Goal: Information Seeking & Learning: Check status

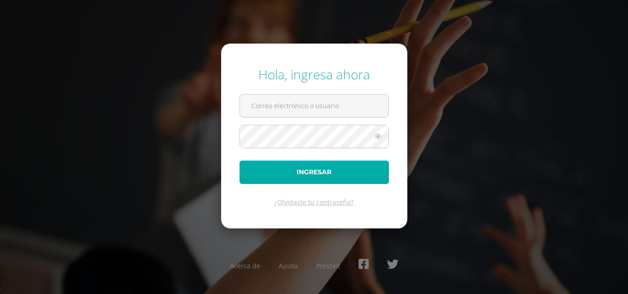
type input "COS01143@osoriosandoval.edu.gt"
click at [300, 172] on button "Ingresar" at bounding box center [313, 172] width 149 height 23
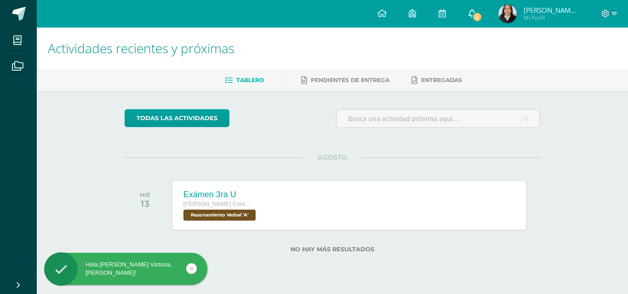
click at [481, 15] on span "2" at bounding box center [477, 17] width 10 height 10
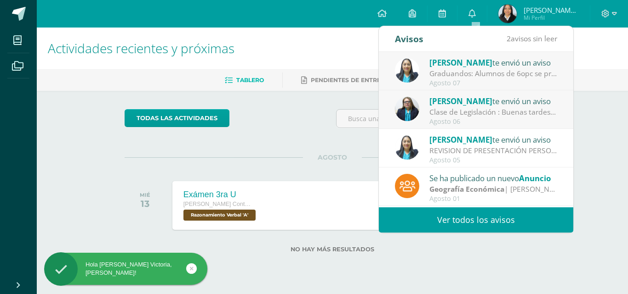
click at [443, 70] on div "Graduandos: Alumnos de 6opc se presentan el día lunes únicamente a examen pendi…" at bounding box center [493, 73] width 128 height 11
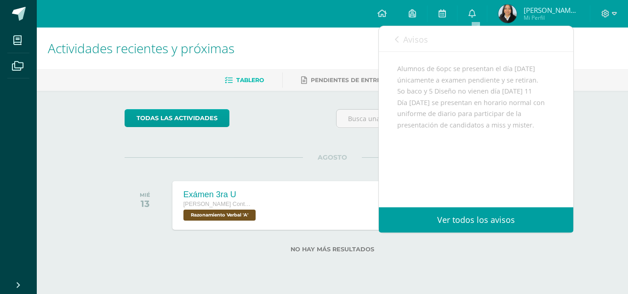
scroll to position [46, 0]
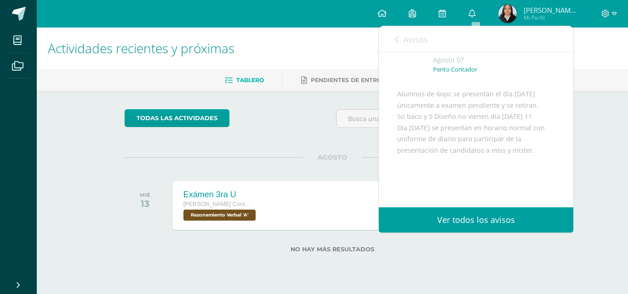
click at [402, 39] on link "Avisos" at bounding box center [411, 39] width 33 height 26
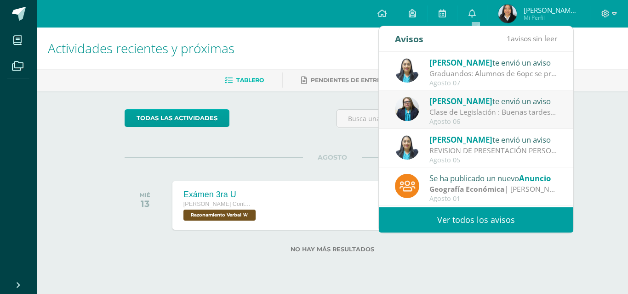
click at [458, 115] on div "Clase de Legislación : Buenas tardes jóvenes el día de mañana recibimos clase d…" at bounding box center [493, 112] width 128 height 11
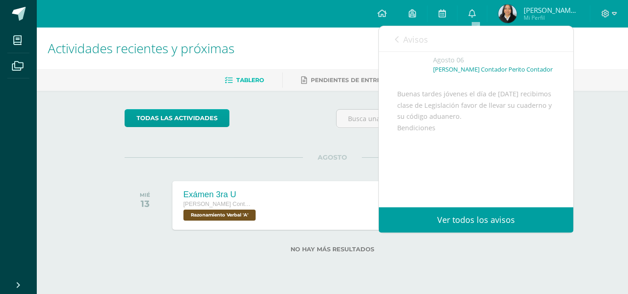
click at [401, 42] on link "Avisos" at bounding box center [411, 39] width 33 height 26
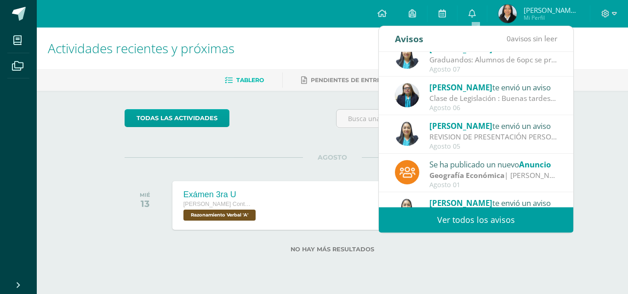
scroll to position [0, 0]
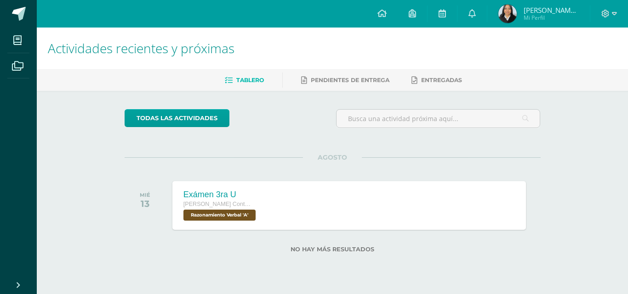
click at [607, 126] on div "Actividades recientes y próximas Tablero Pendientes de entrega Entregadas todas…" at bounding box center [332, 155] width 591 height 255
click at [221, 198] on div "Exámen 3ra U" at bounding box center [218, 195] width 75 height 10
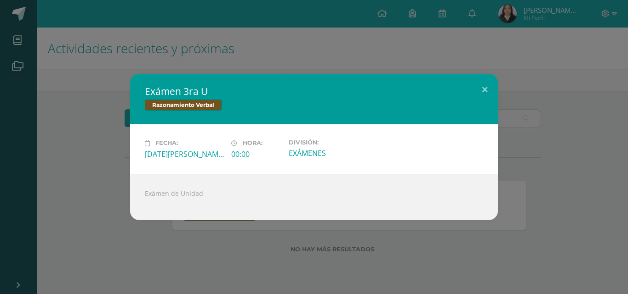
click at [127, 184] on div "Exámen 3ra U Razonamiento Verbal Fecha: Miércoles 13 de Agosto Hora: 00:00 Divi…" at bounding box center [314, 147] width 620 height 146
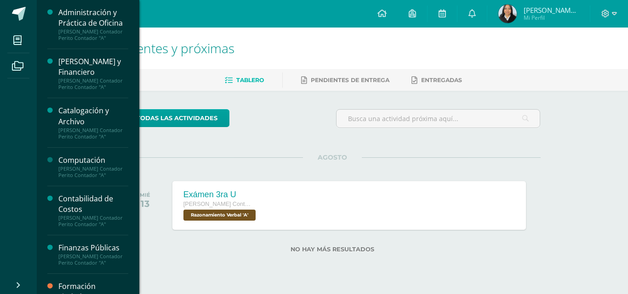
click at [70, 162] on div "Computación" at bounding box center [93, 160] width 70 height 11
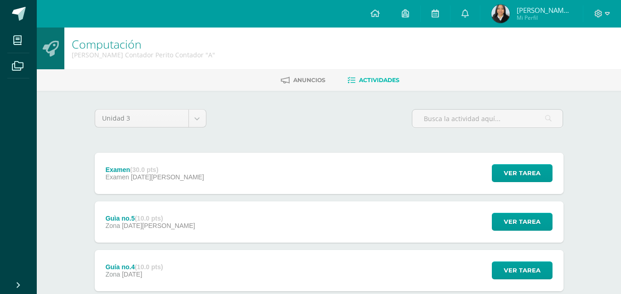
click at [142, 212] on div "Guìa no.5 (10.0 pts) Zona [DATE][PERSON_NAME]" at bounding box center [151, 222] width 112 height 41
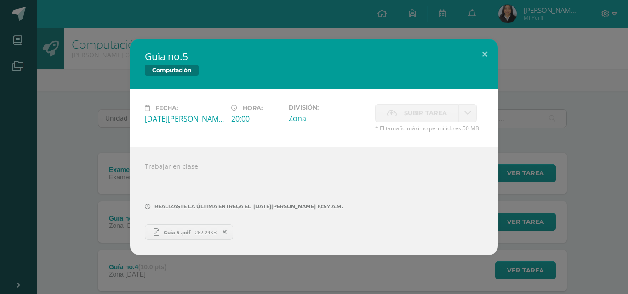
click at [101, 76] on div "Guìa no.5 Computación Fecha: [DATE][PERSON_NAME] Hora: 20:00 División: Zona Sub…" at bounding box center [314, 147] width 620 height 216
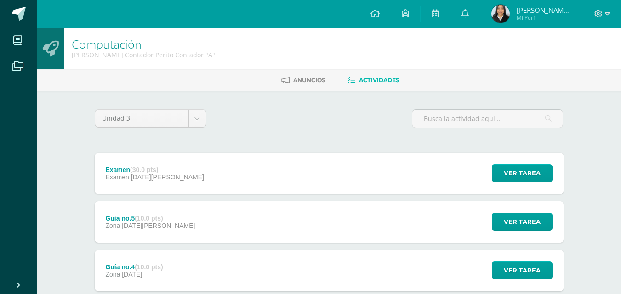
click at [130, 172] on div "Examen (30.0 pts)" at bounding box center [154, 169] width 98 height 7
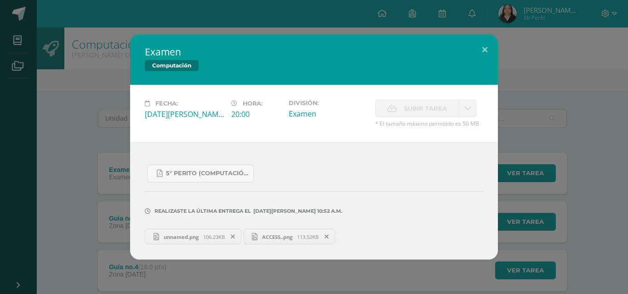
click at [80, 109] on div "Examen Computación Fecha: [DATE][PERSON_NAME] Hora: 20:00 División: Examen" at bounding box center [314, 147] width 620 height 226
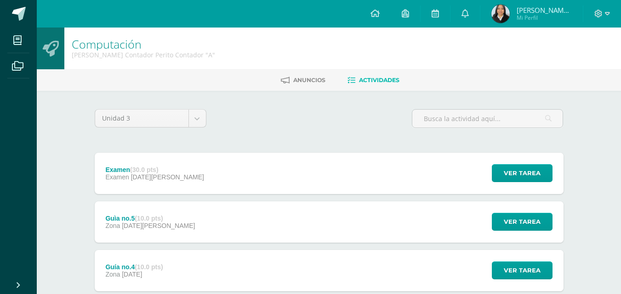
click at [166, 174] on span "[DATE][PERSON_NAME]" at bounding box center [167, 177] width 73 height 7
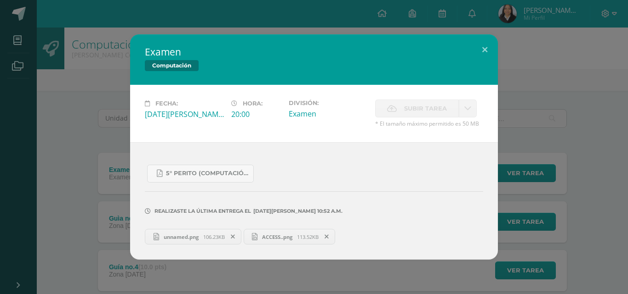
click at [177, 231] on link "unnamed.png 106.23KB" at bounding box center [193, 237] width 96 height 16
click at [272, 226] on div "Realizaste la última entrega el 04 DE Agosto A LAS 10:52 a.m." at bounding box center [314, 205] width 338 height 44
click at [270, 236] on span "ACCESS..png" at bounding box center [277, 237] width 40 height 7
click at [187, 19] on div "Examen Computación Fecha: [DATE][PERSON_NAME] Hora: 20:00 División: Examen" at bounding box center [314, 147] width 628 height 294
